Goal: Information Seeking & Learning: Learn about a topic

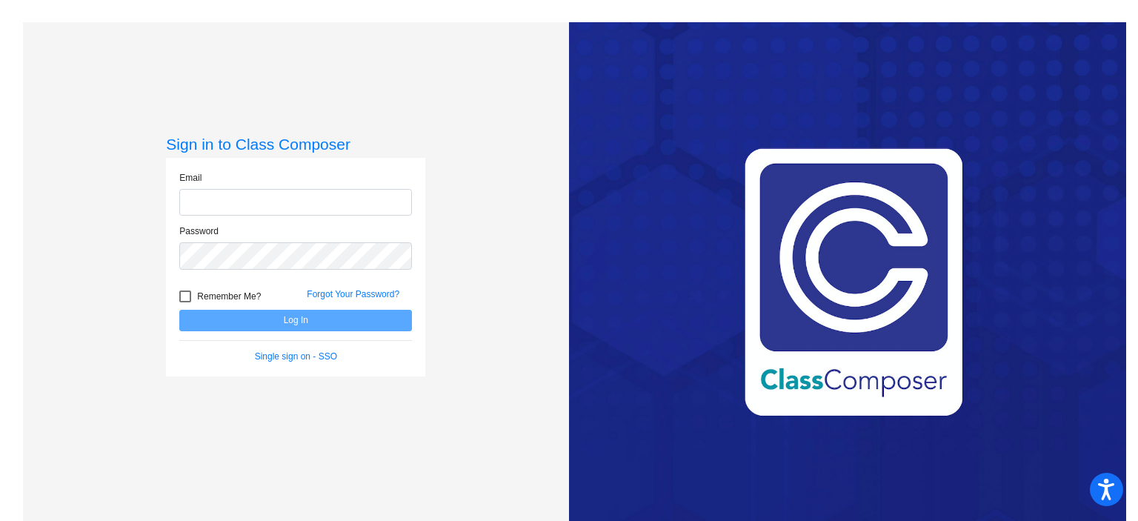
type input "[EMAIL_ADDRESS][DOMAIN_NAME]"
click at [335, 316] on button "Log In" at bounding box center [295, 320] width 233 height 21
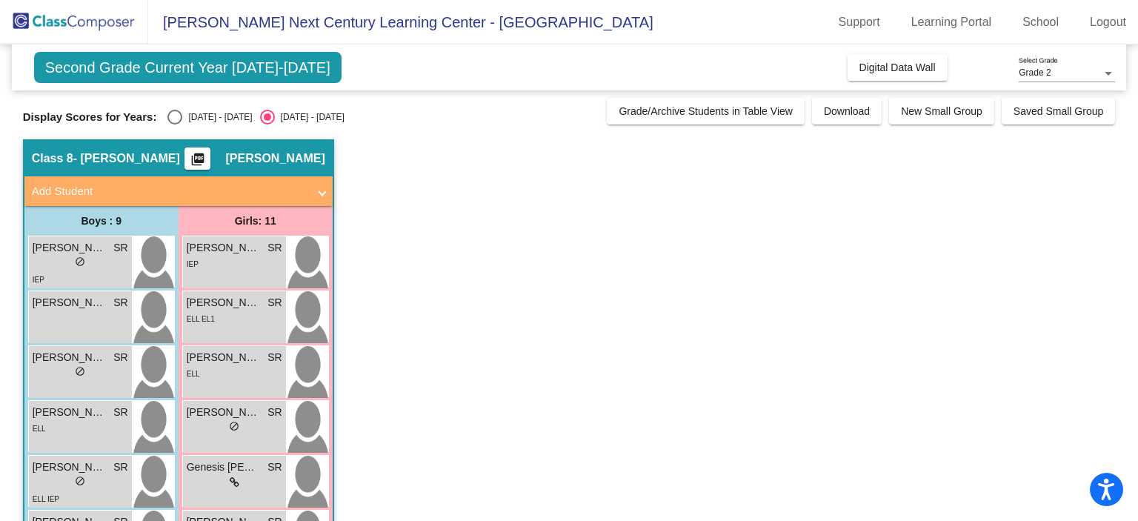
click at [182, 119] on div "[DATE] - [DATE]" at bounding box center [217, 116] width 70 height 13
click at [175, 124] on input "[DATE] - [DATE]" at bounding box center [174, 124] width 1 height 1
radio input "true"
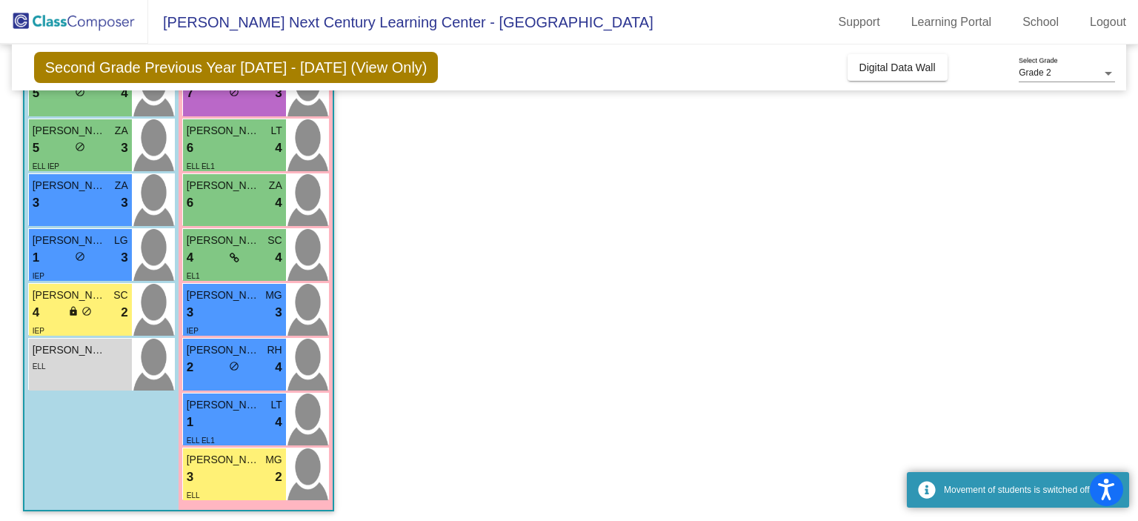
scroll to position [341, 0]
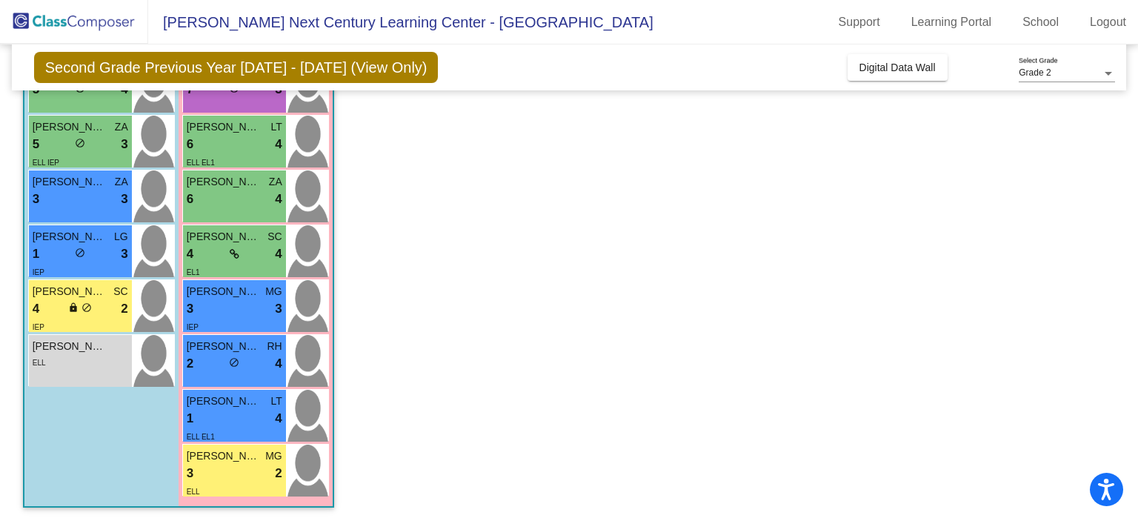
click at [183, 119] on div "Ainoa [PERSON_NAME] 6 lock do_not_disturb_alt 4 ELL EL1" at bounding box center [234, 142] width 103 height 52
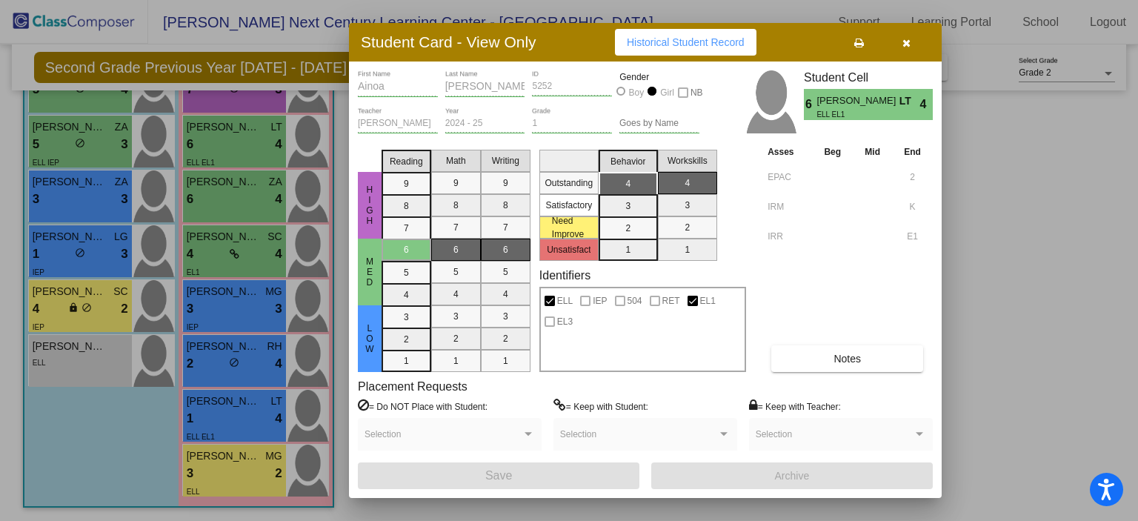
click at [910, 32] on button "button" at bounding box center [905, 42] width 47 height 27
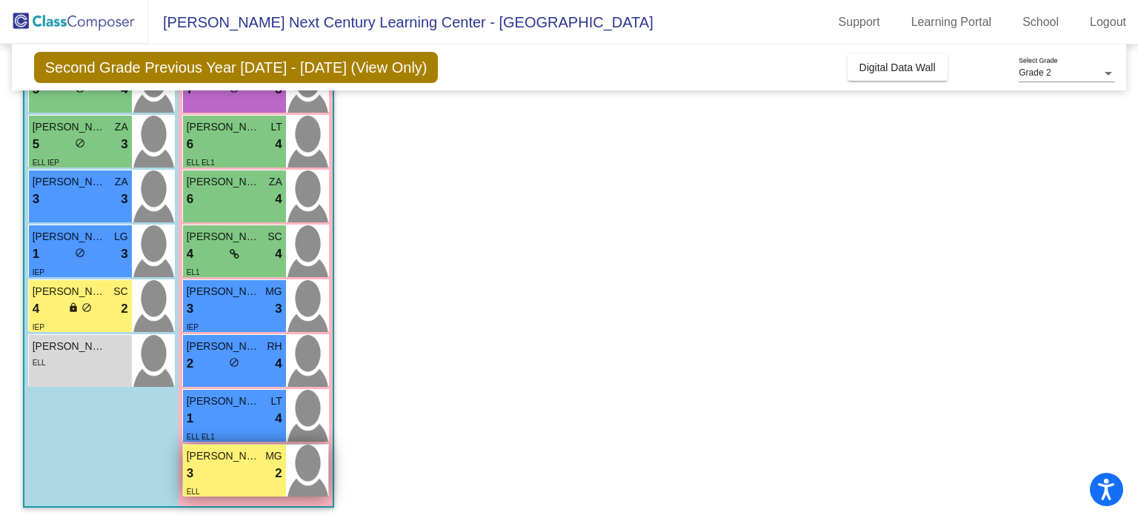
click at [228, 470] on div "3 lock do_not_disturb_alt 2" at bounding box center [235, 473] width 96 height 19
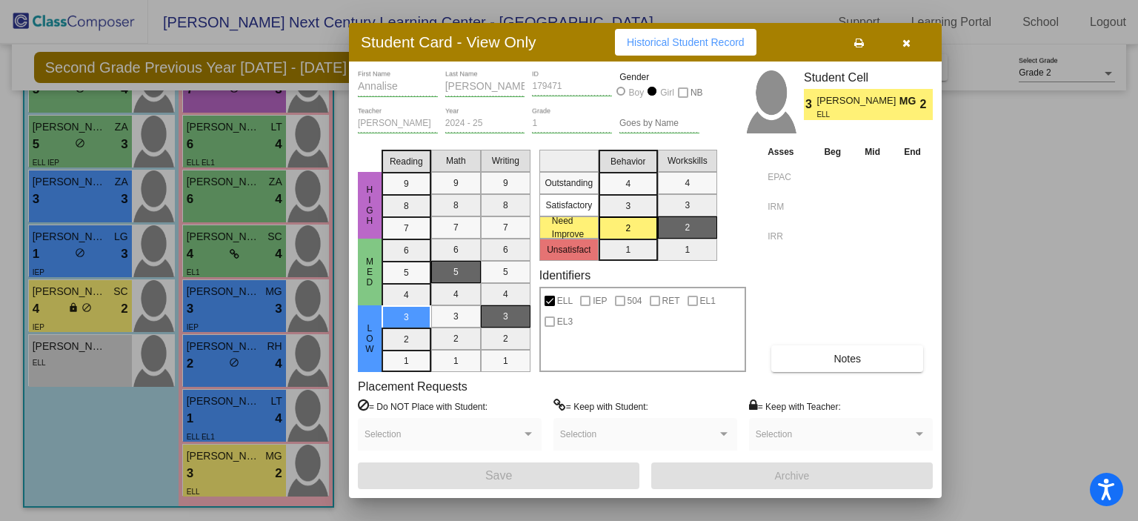
click at [827, 354] on button "Notes" at bounding box center [847, 358] width 152 height 27
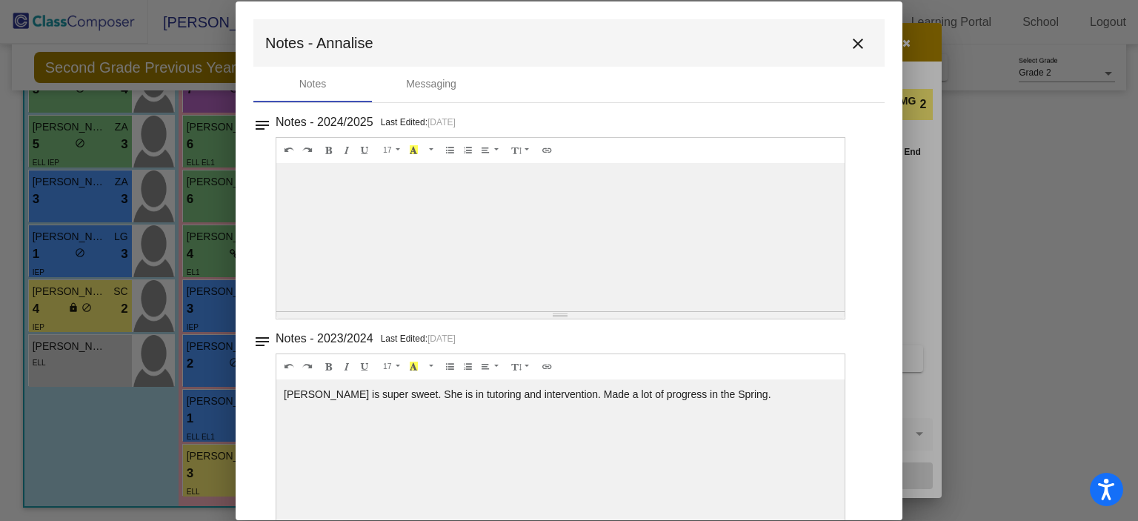
click at [859, 50] on mat-icon "close" at bounding box center [858, 44] width 18 height 18
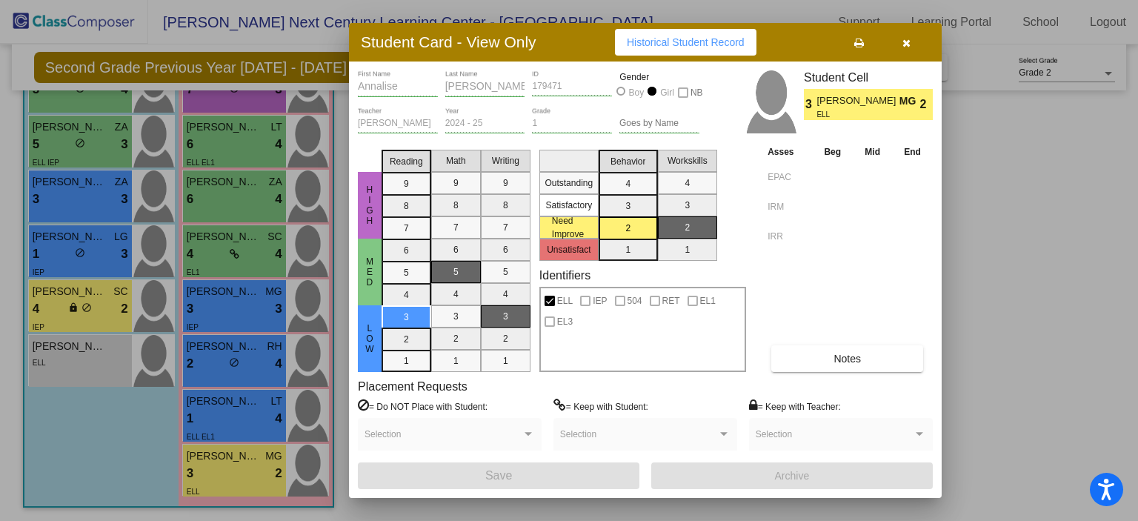
click at [904, 38] on icon "button" at bounding box center [906, 43] width 8 height 10
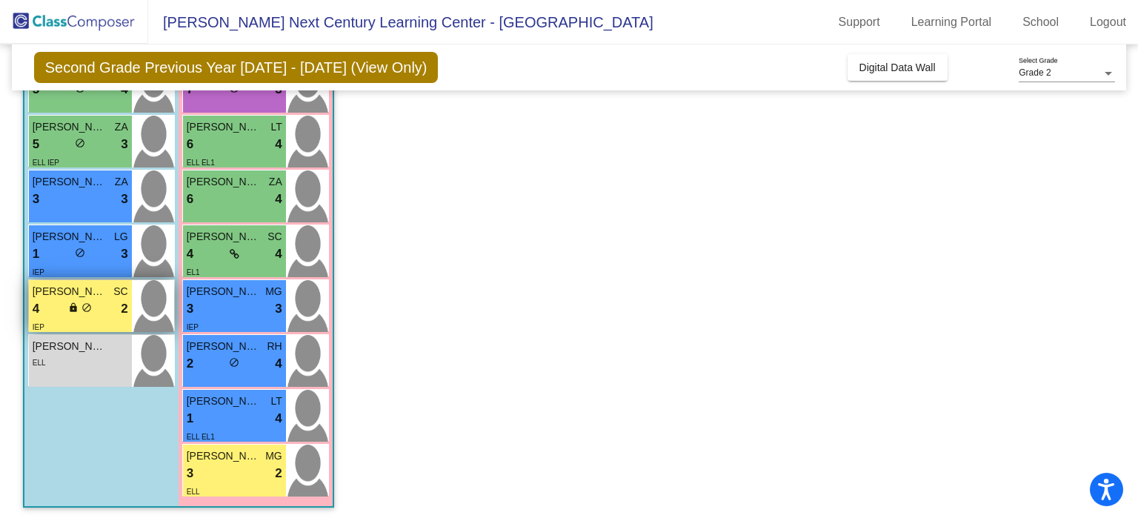
click at [95, 305] on div "4 lock do_not_disturb_alt 2" at bounding box center [81, 308] width 96 height 19
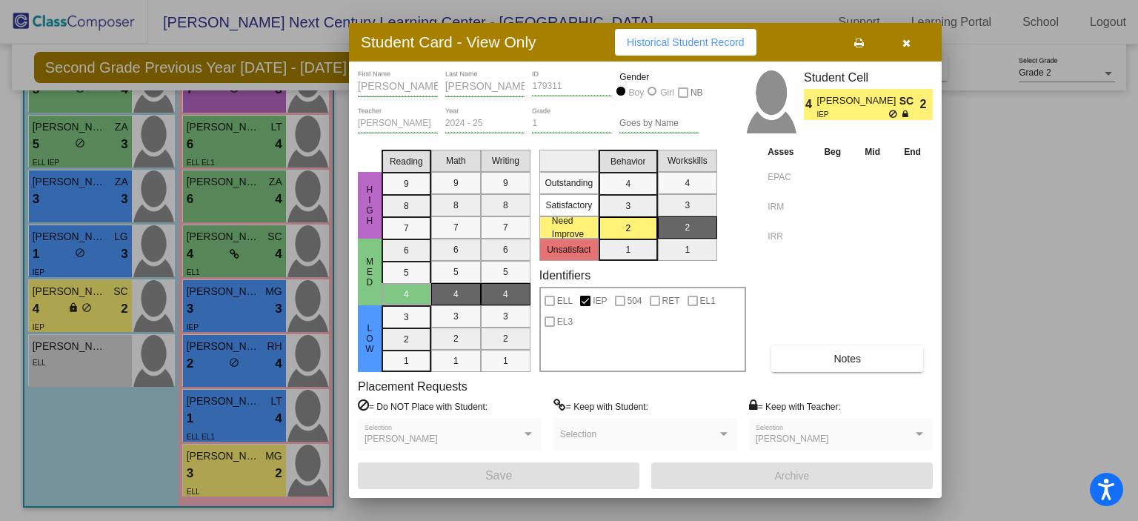
click at [786, 362] on button "Notes" at bounding box center [847, 358] width 152 height 27
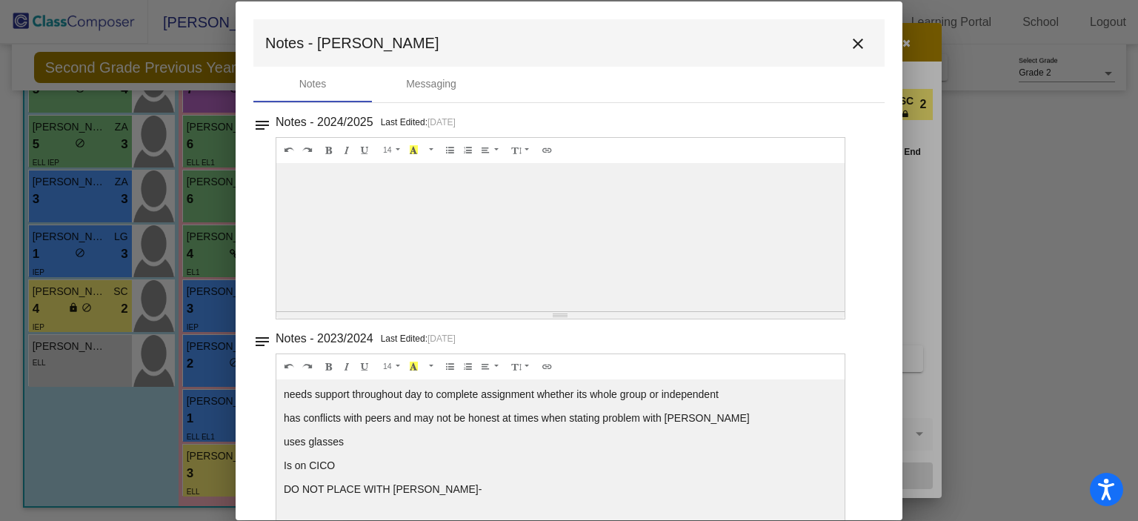
click at [856, 35] on mat-icon "close" at bounding box center [858, 44] width 18 height 18
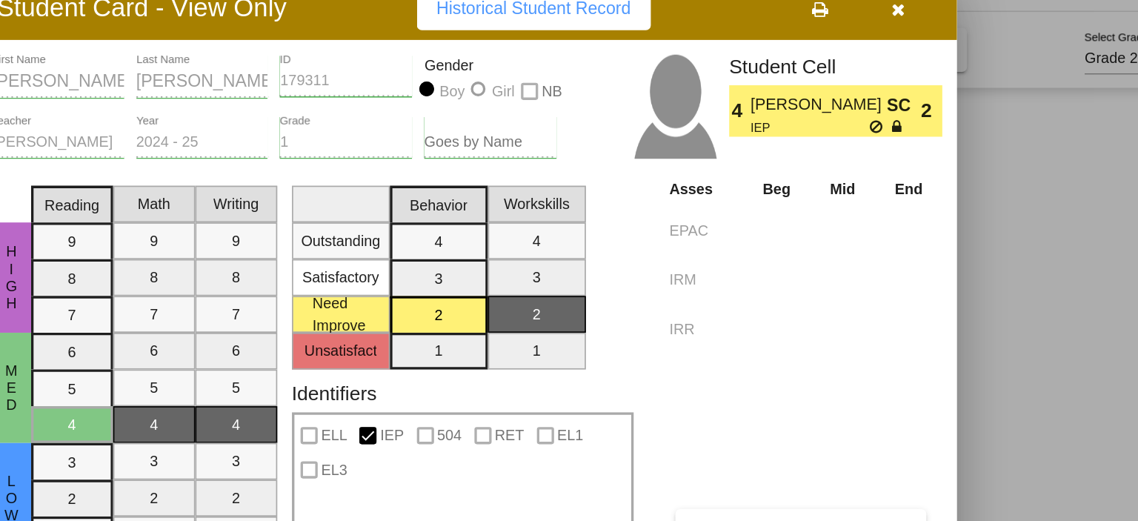
click at [902, 101] on span "SC" at bounding box center [909, 101] width 21 height 16
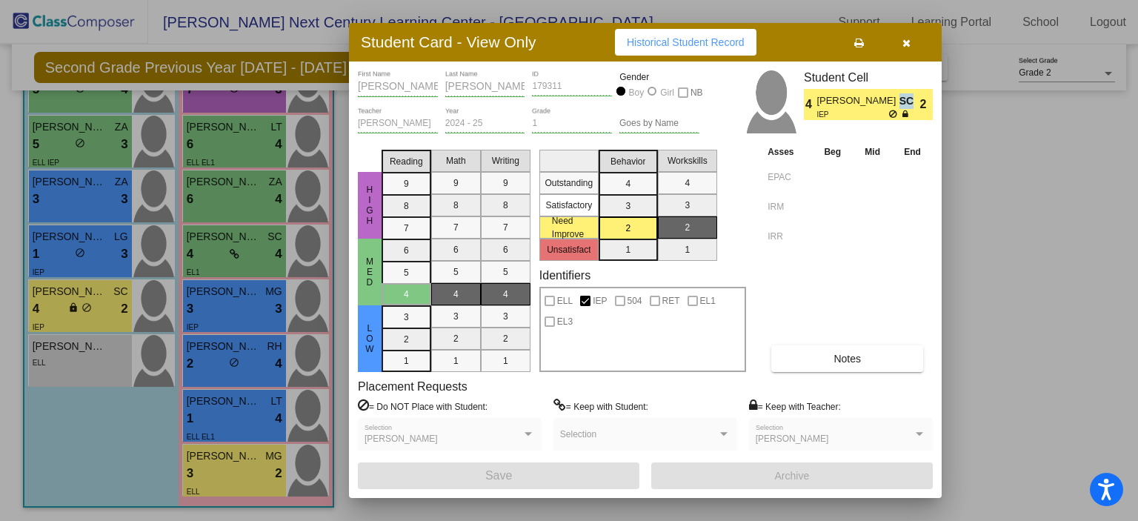
click at [904, 47] on icon "button" at bounding box center [906, 43] width 8 height 10
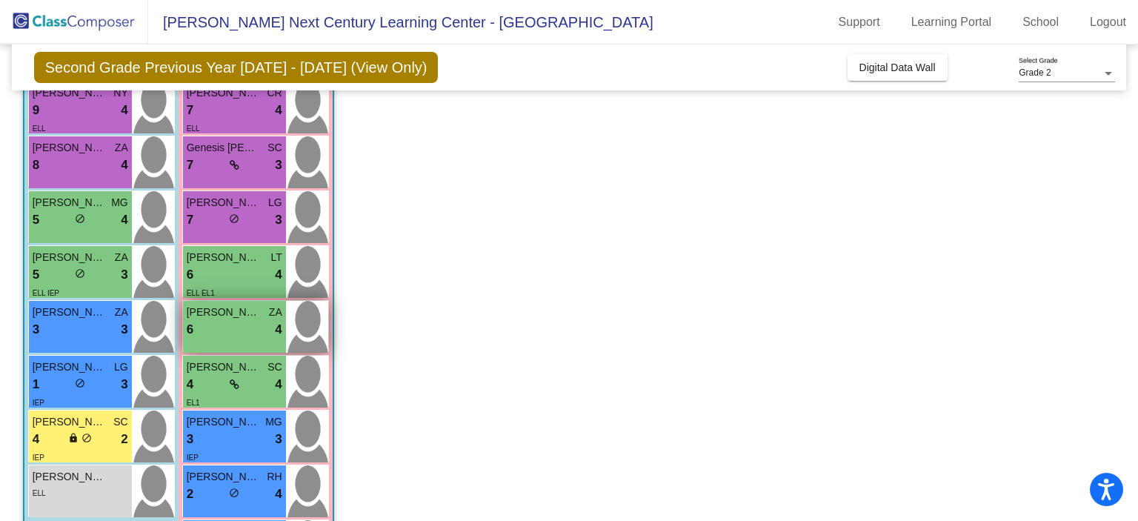
scroll to position [144, 0]
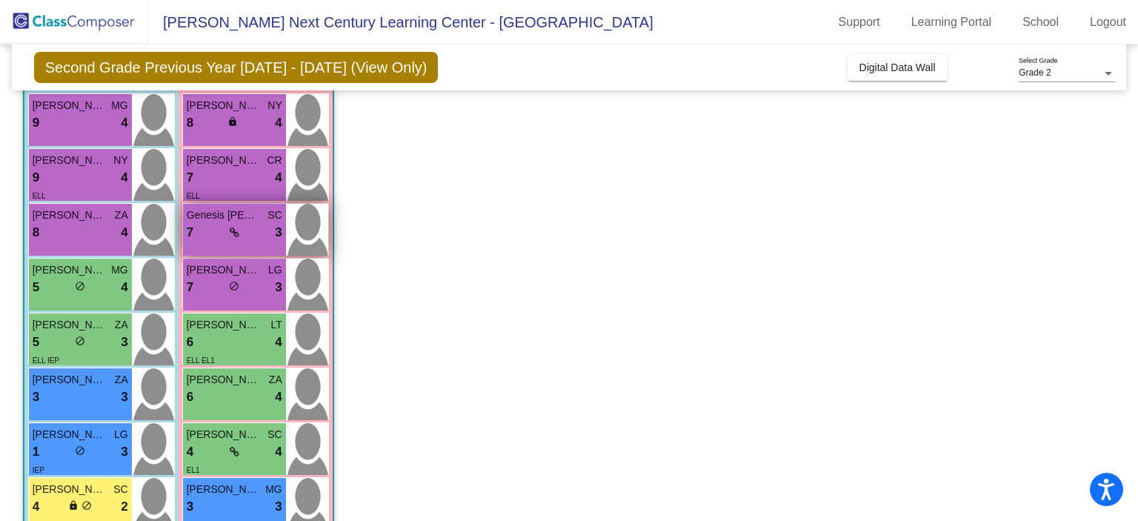
click at [276, 218] on span "SC" at bounding box center [274, 215] width 14 height 16
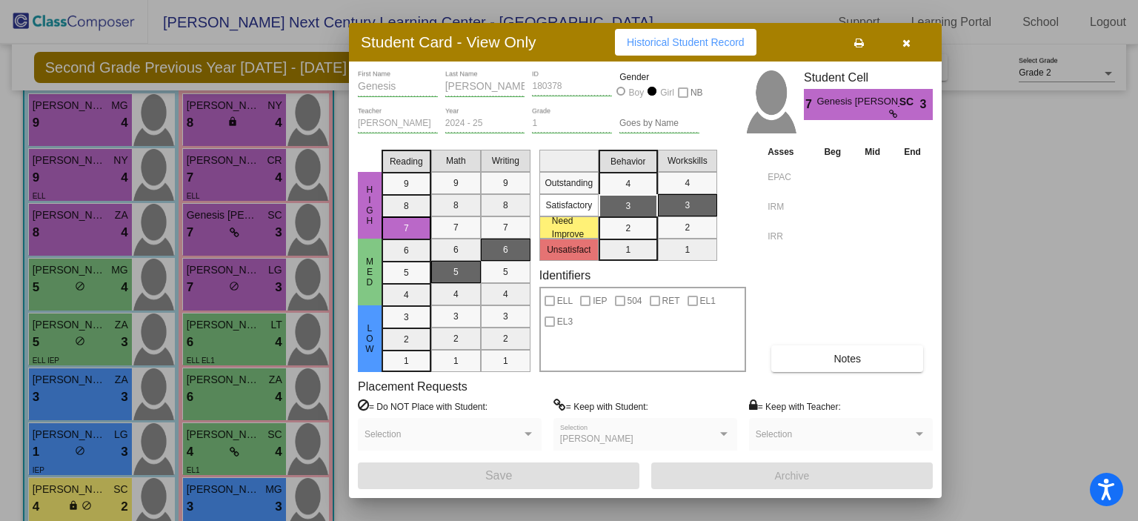
click at [833, 350] on button "Notes" at bounding box center [847, 358] width 152 height 27
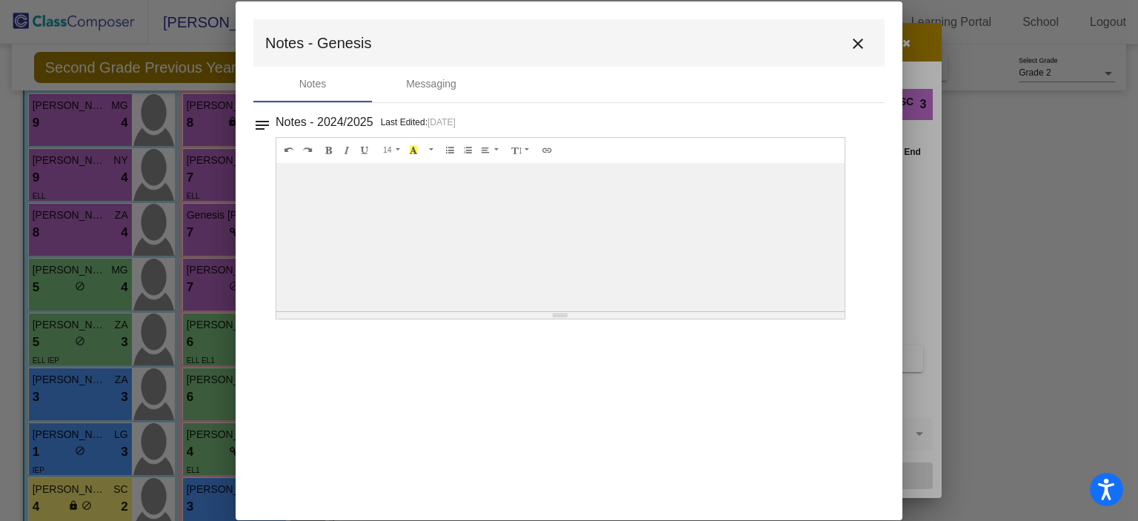
click at [845, 44] on button "close" at bounding box center [858, 43] width 30 height 30
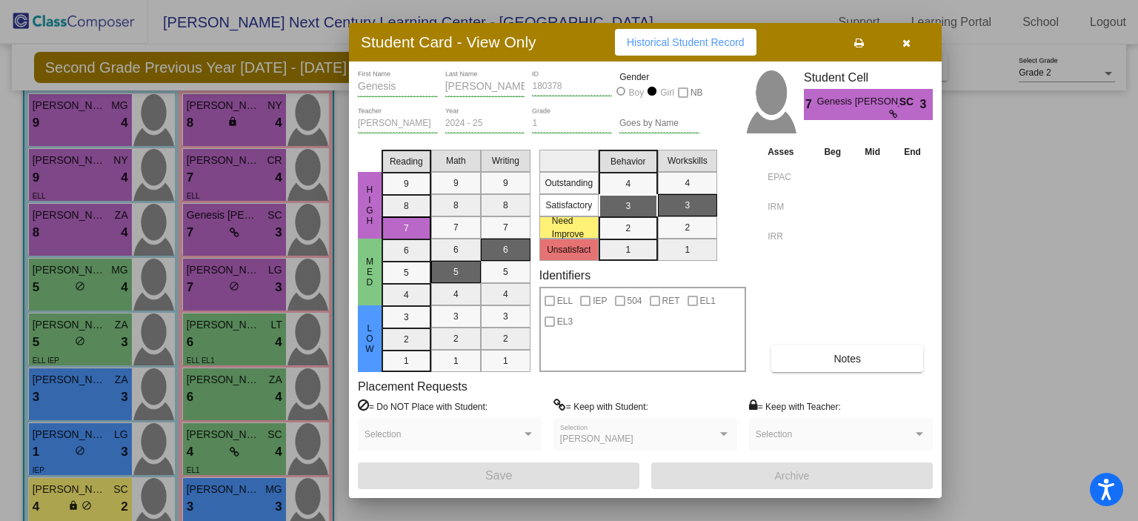
click at [903, 39] on icon "button" at bounding box center [906, 43] width 8 height 10
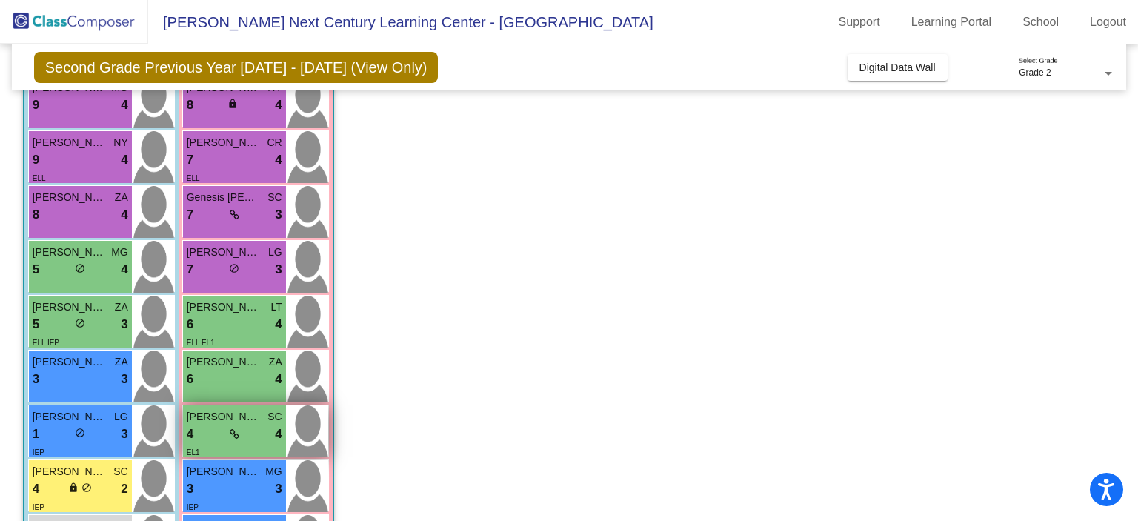
scroll to position [161, 0]
